Goal: Find contact information: Find contact information

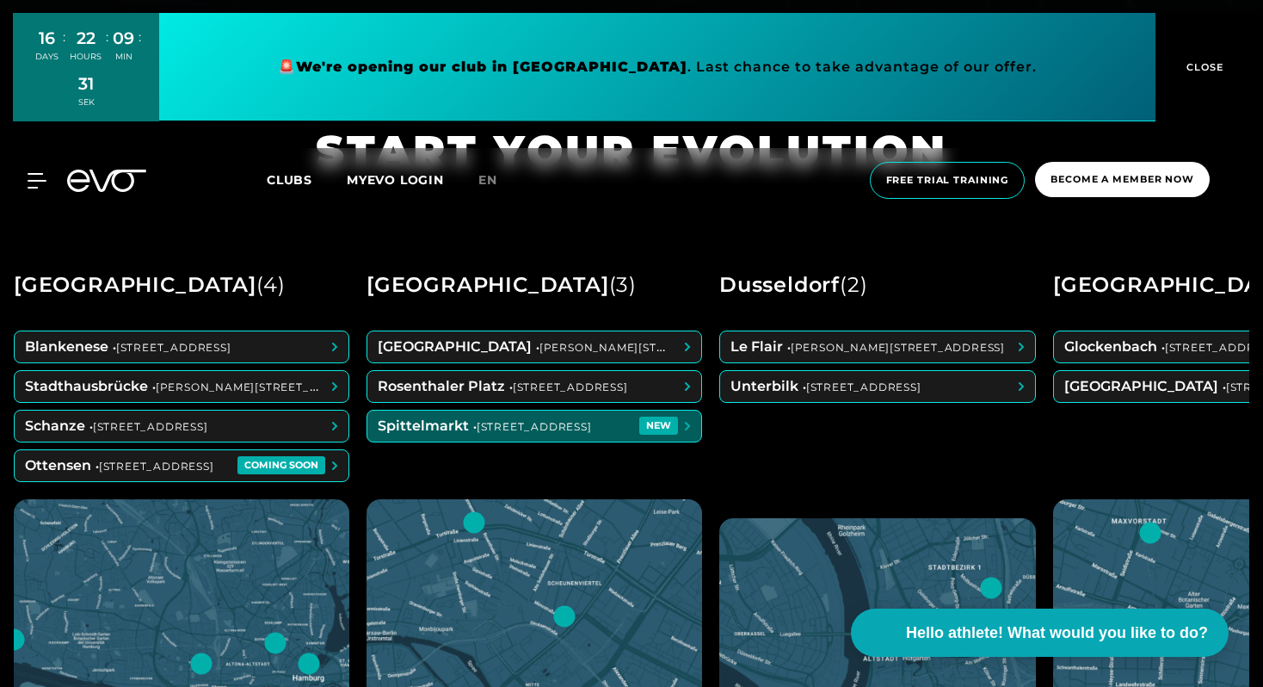
scroll to position [664, 0]
click at [646, 429] on span at bounding box center [534, 426] width 334 height 31
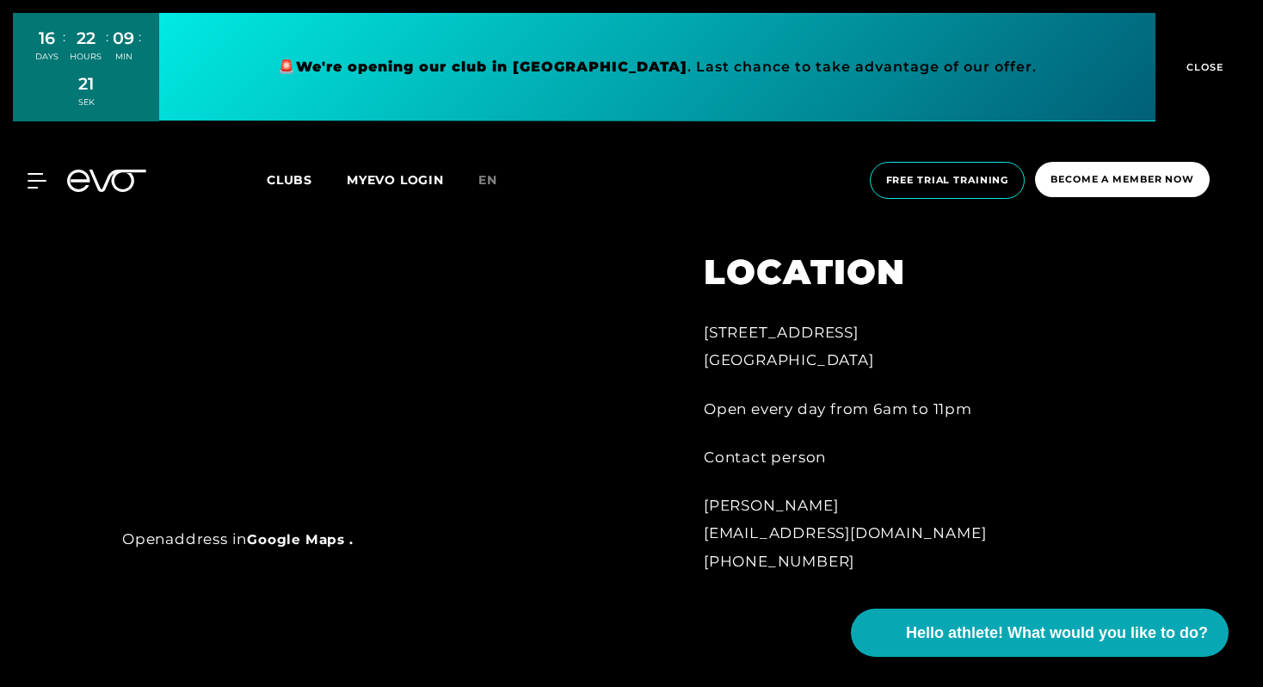
scroll to position [939, 0]
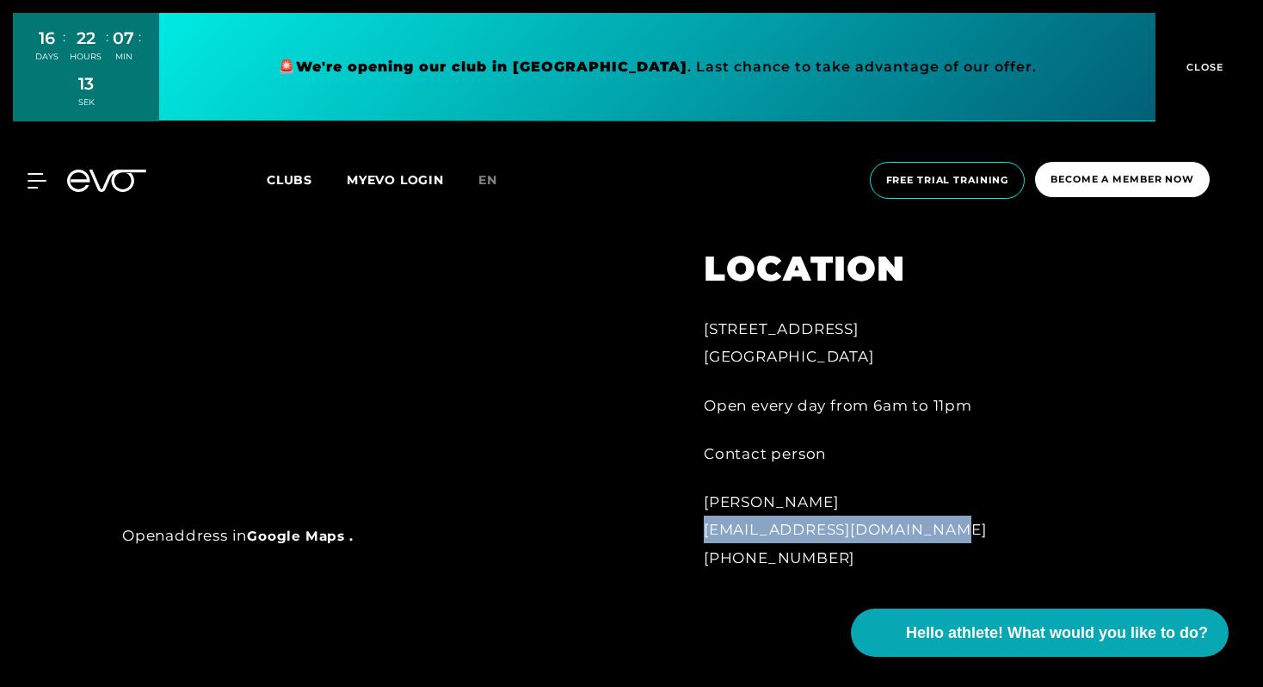
drag, startPoint x: 706, startPoint y: 531, endPoint x: 923, endPoint y: 518, distance: 217.2
click at [924, 519] on div "[PERSON_NAME] [EMAIL_ADDRESS][DOMAIN_NAME] [PHONE_NUMBER]" at bounding box center [893, 529] width 379 height 83
copy font "[EMAIL_ADDRESS][DOMAIN_NAME]"
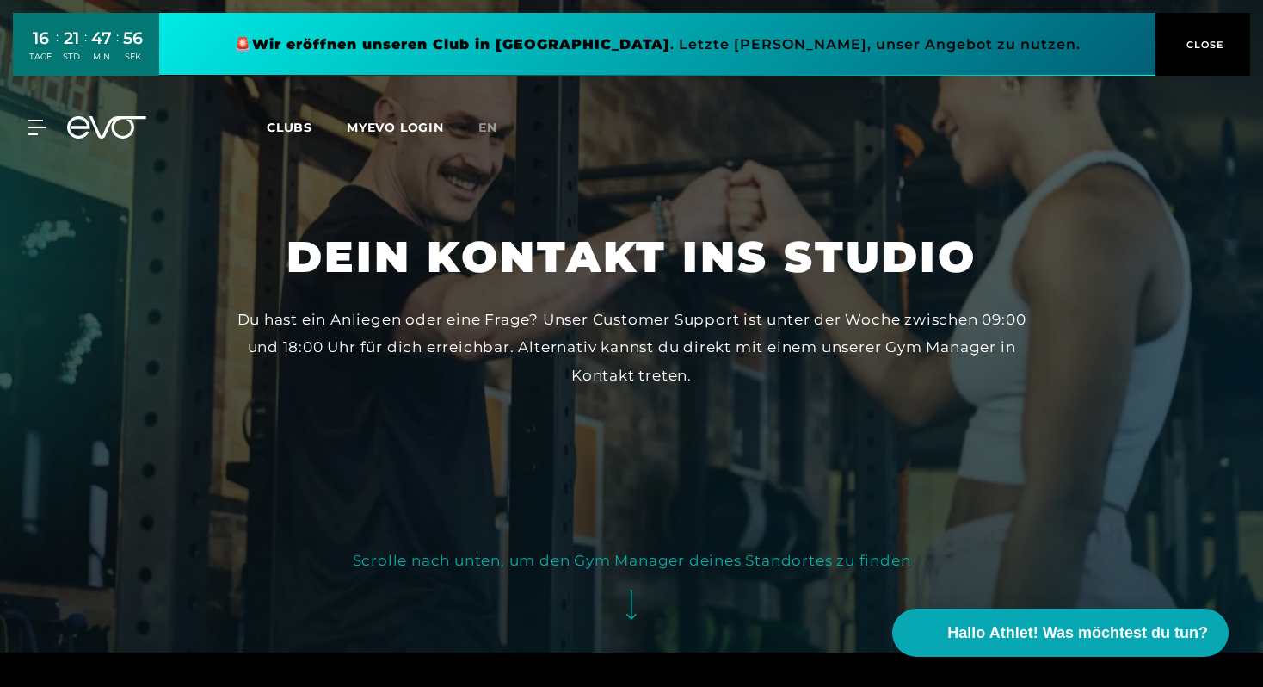
scroll to position [45, 0]
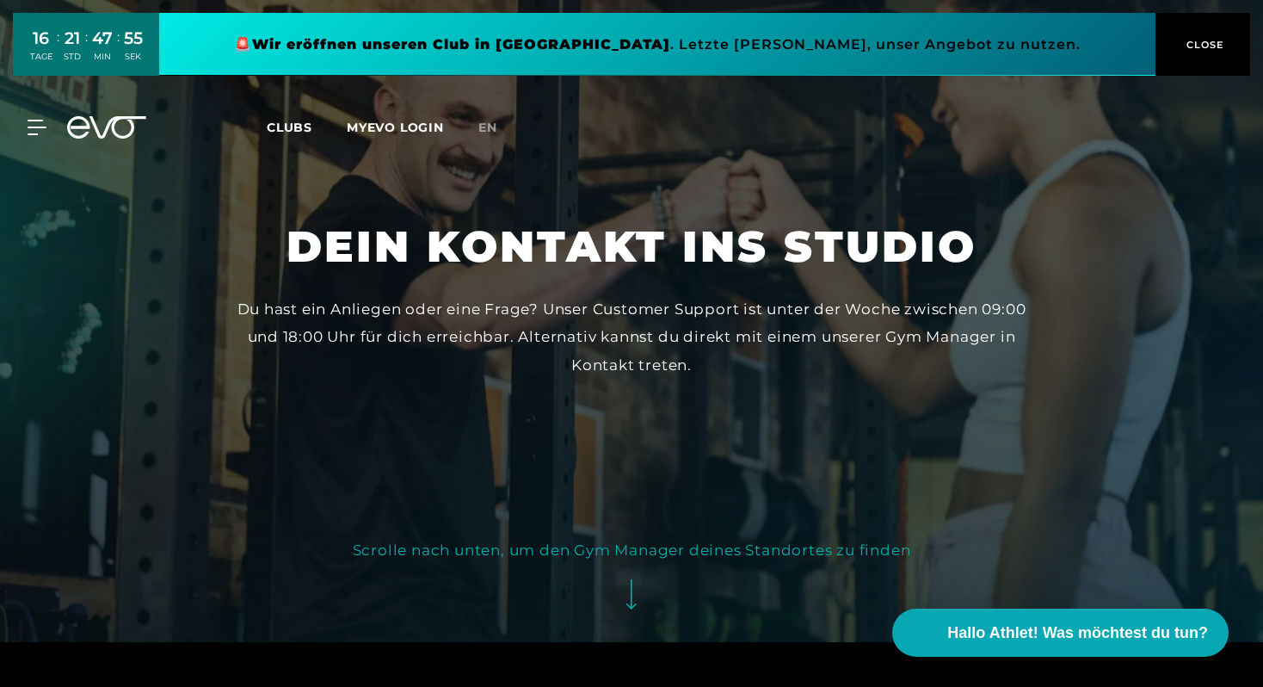
click at [1213, 44] on span "CLOSE" at bounding box center [1203, 44] width 42 height 15
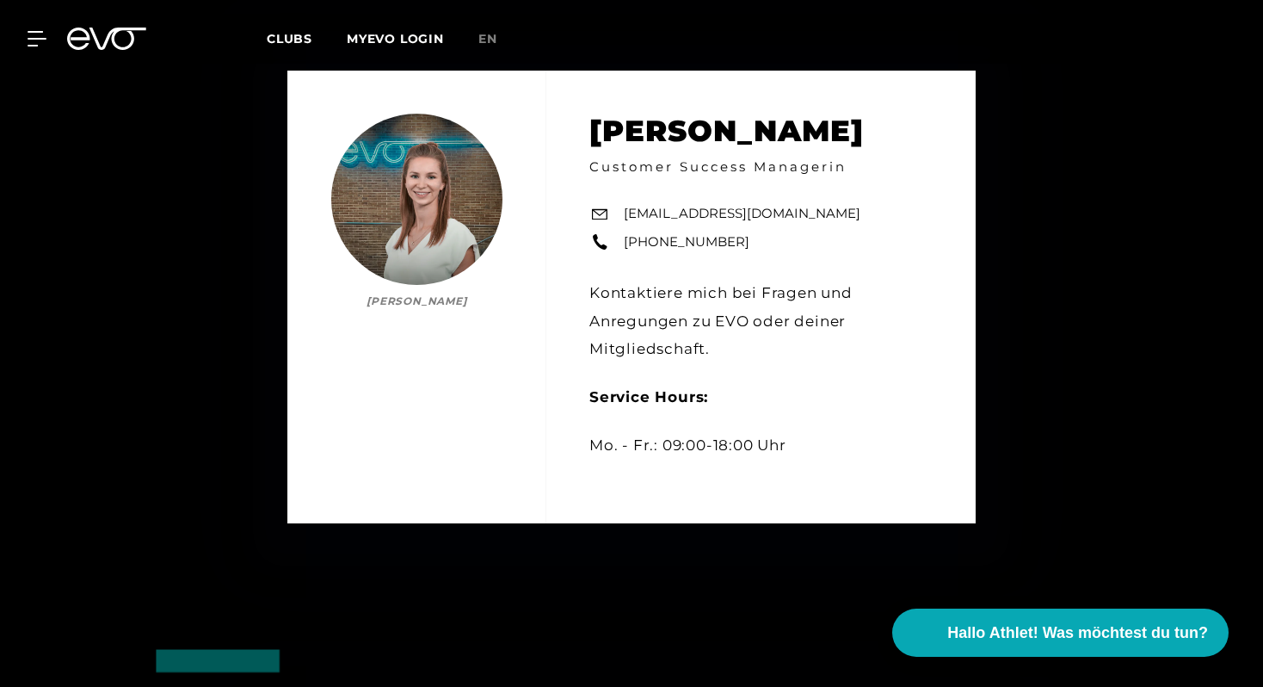
scroll to position [732, 0]
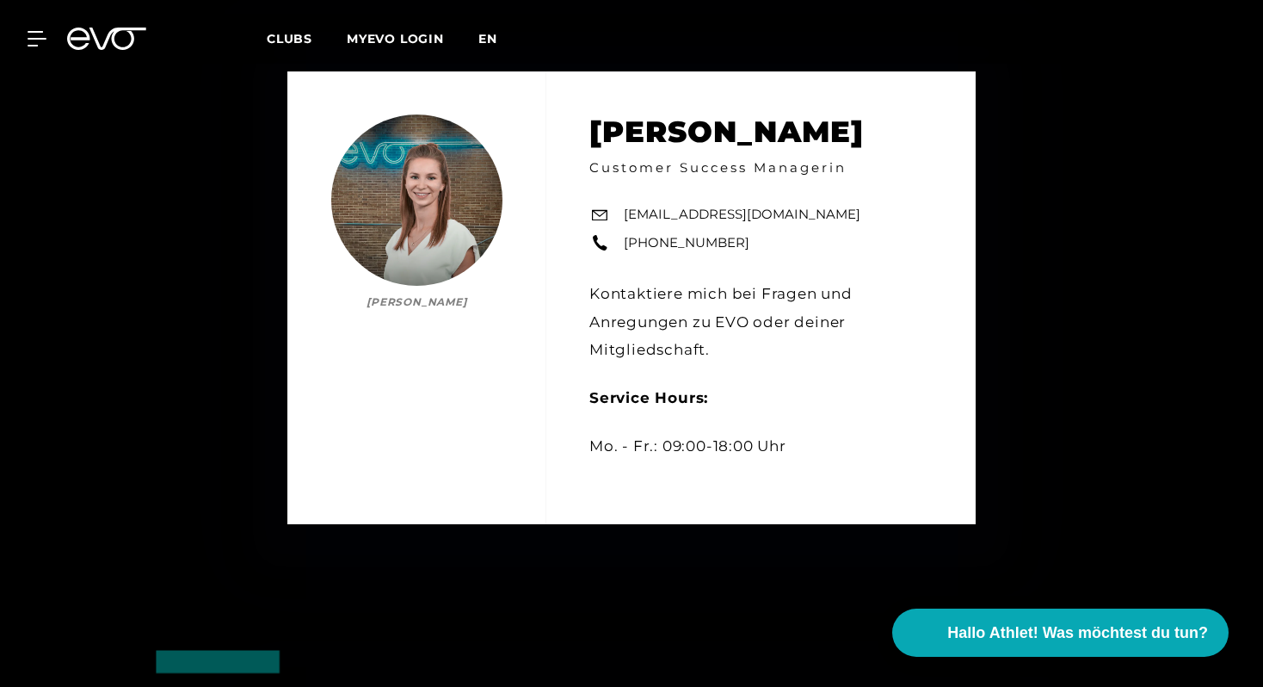
click at [490, 42] on span "en" at bounding box center [487, 38] width 19 height 15
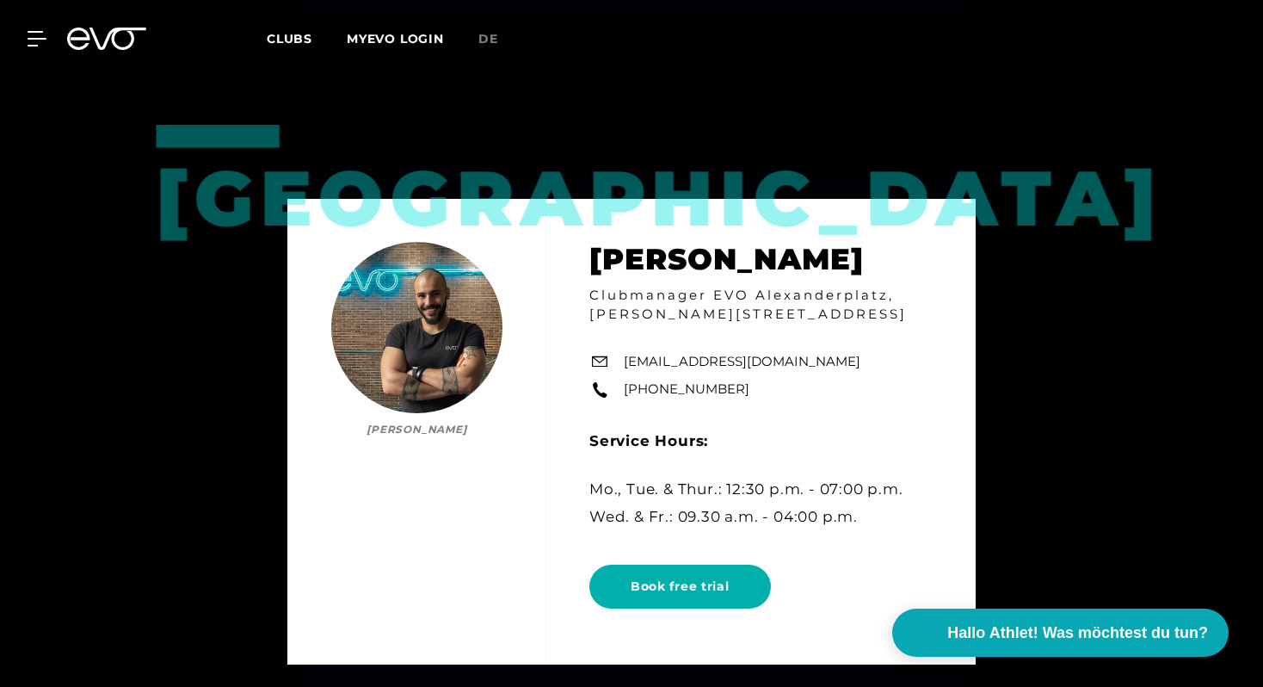
scroll to position [4036, 0]
